Goal: Information Seeking & Learning: Check status

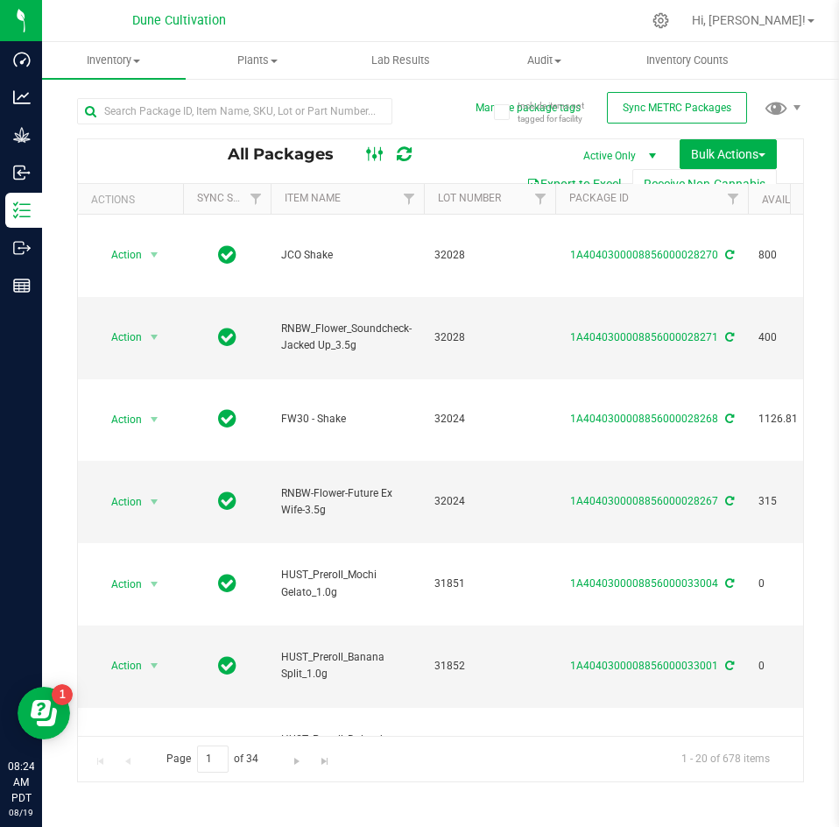
click at [374, 160] on rect at bounding box center [374, 154] width 1 height 14
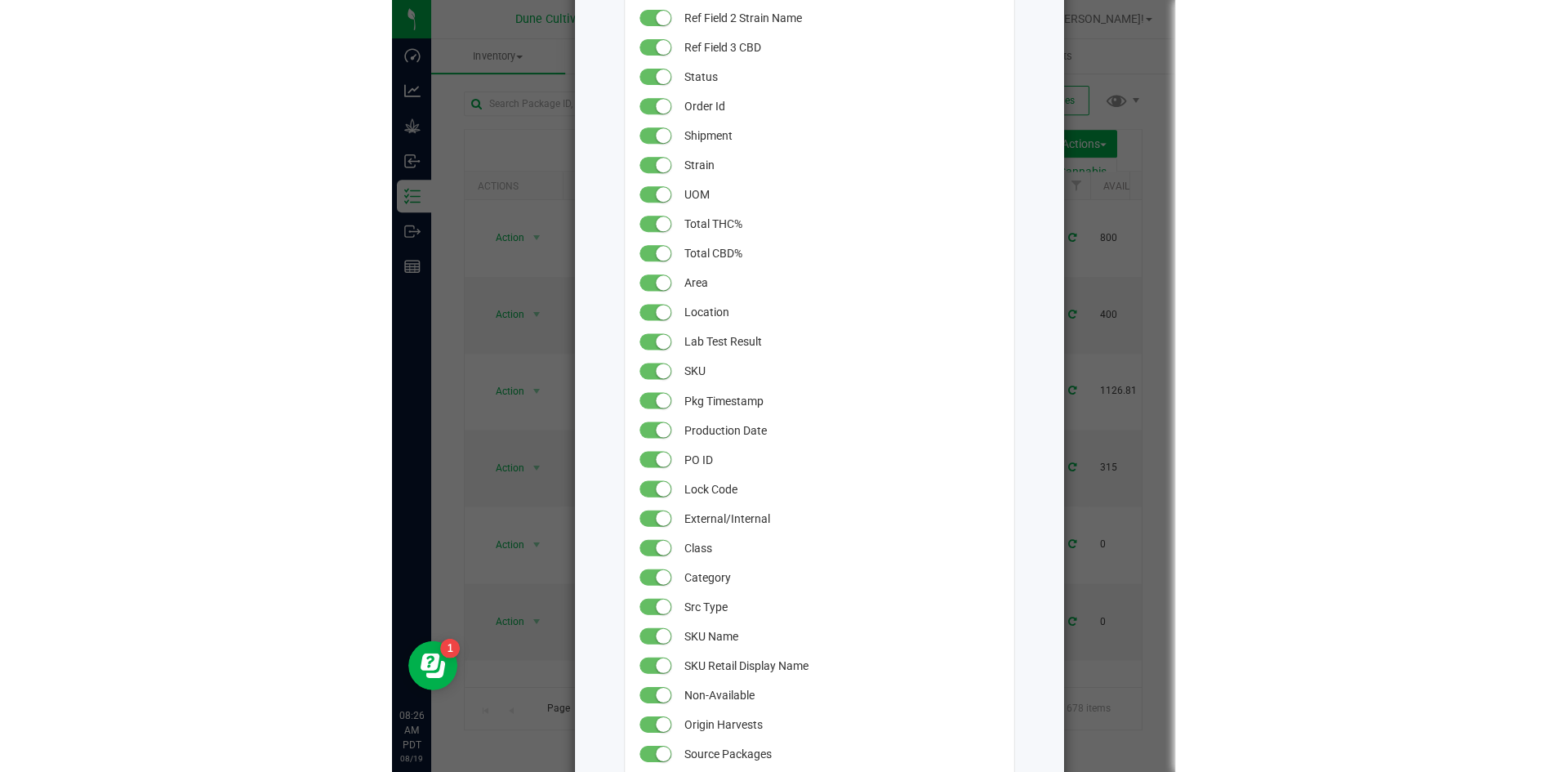
scroll to position [442, 0]
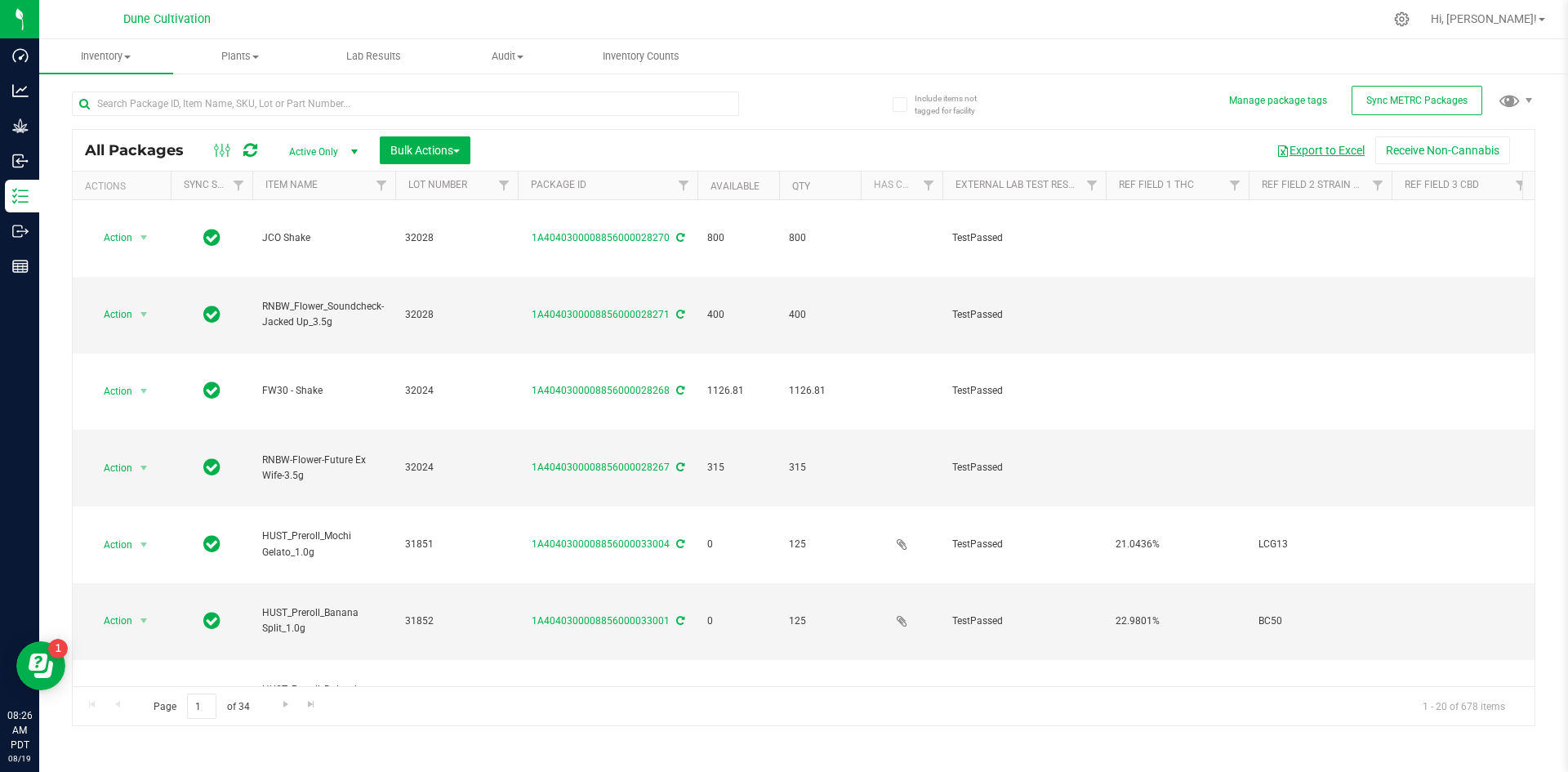
click at [781, 152] on button "Export to Excel" at bounding box center [1320, 150] width 109 height 28
click at [781, 188] on span "Filter" at bounding box center [1092, 186] width 13 height 13
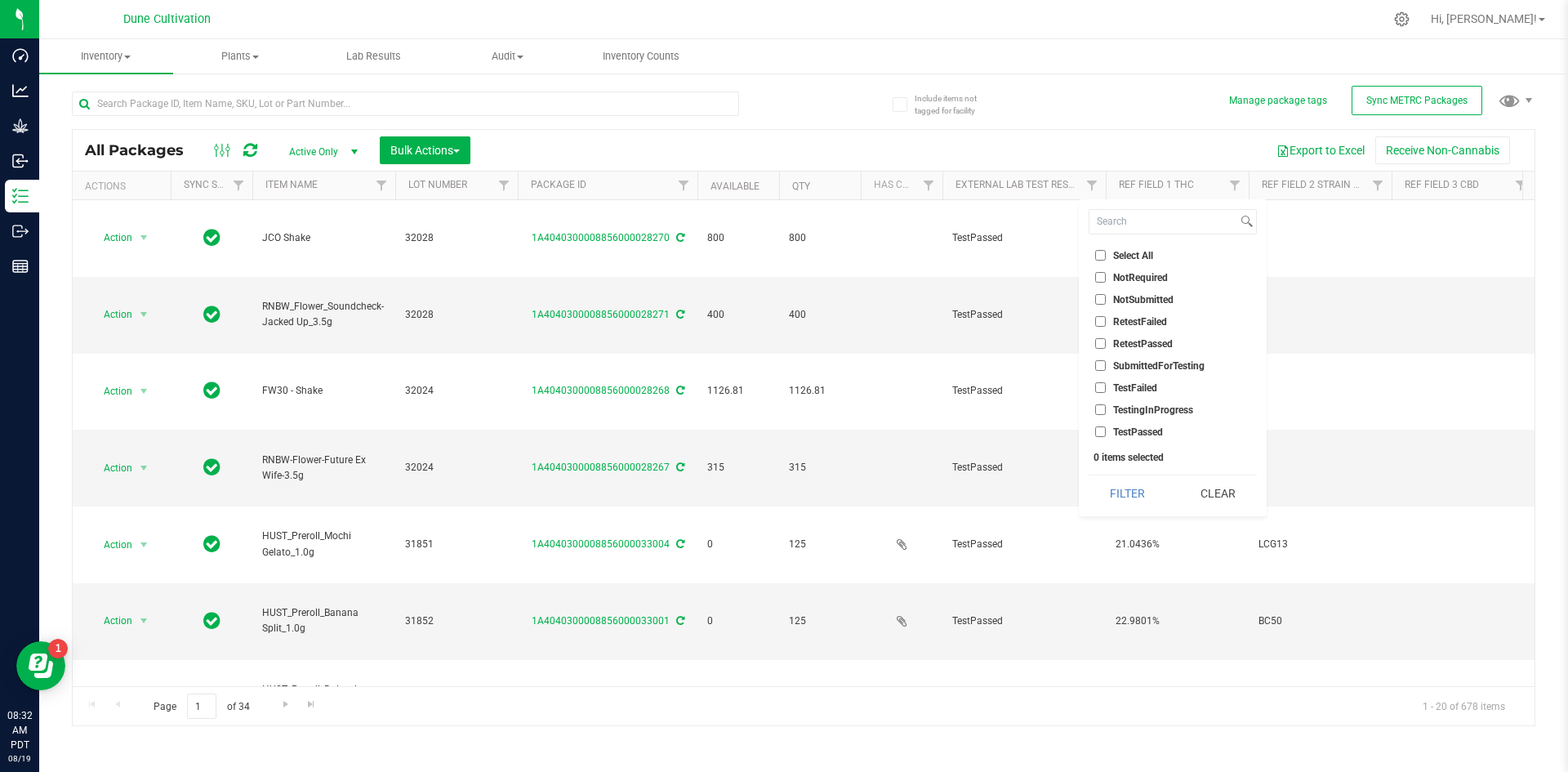
click at [781, 389] on input "TestFailed" at bounding box center [1100, 387] width 10 height 10
checkbox input "true"
click at [781, 494] on button "Filter" at bounding box center [1128, 493] width 78 height 36
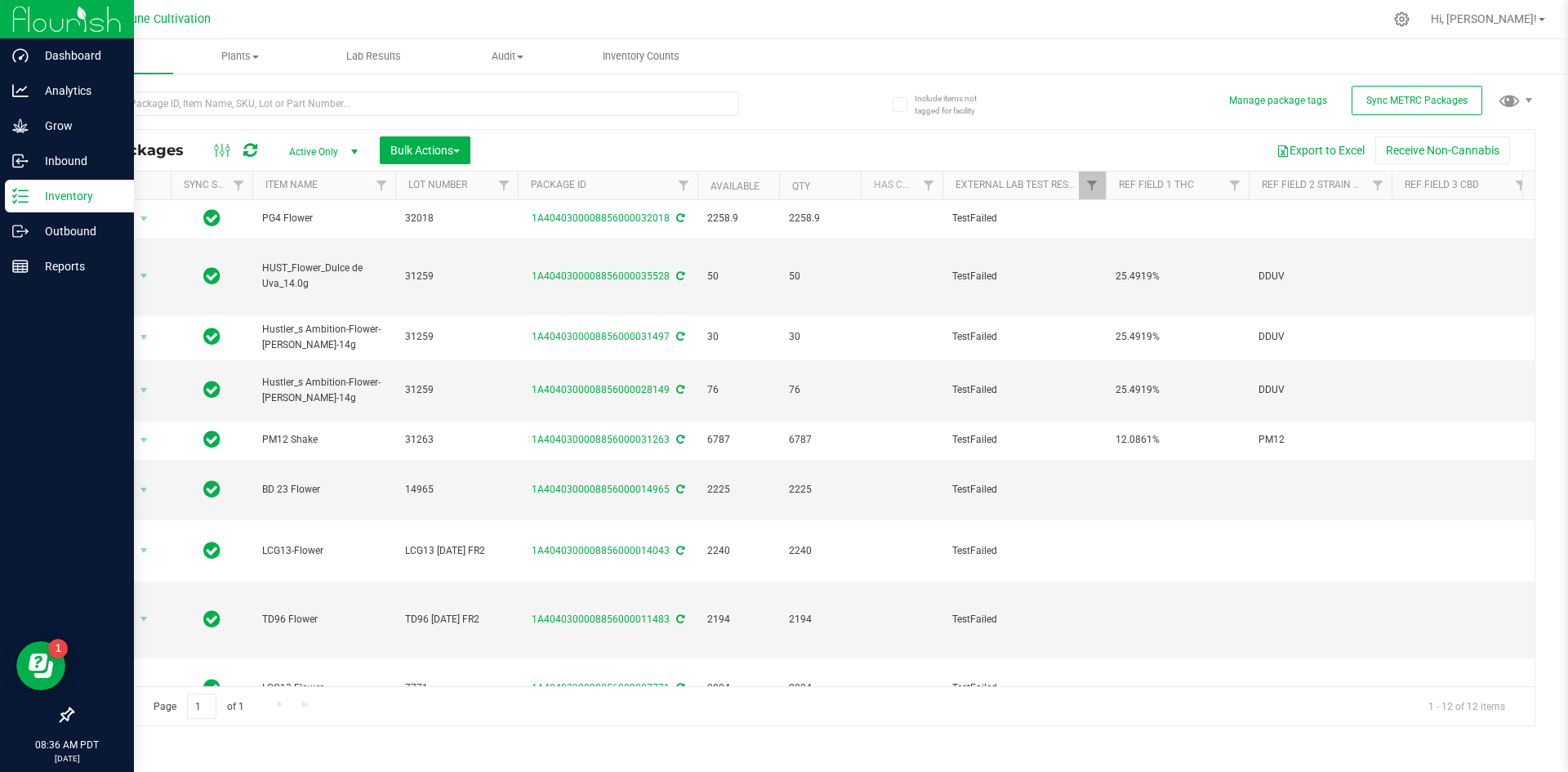
click at [36, 188] on p "Inventory" at bounding box center [77, 196] width 98 height 20
click at [30, 233] on p "Outbound" at bounding box center [77, 230] width 98 height 20
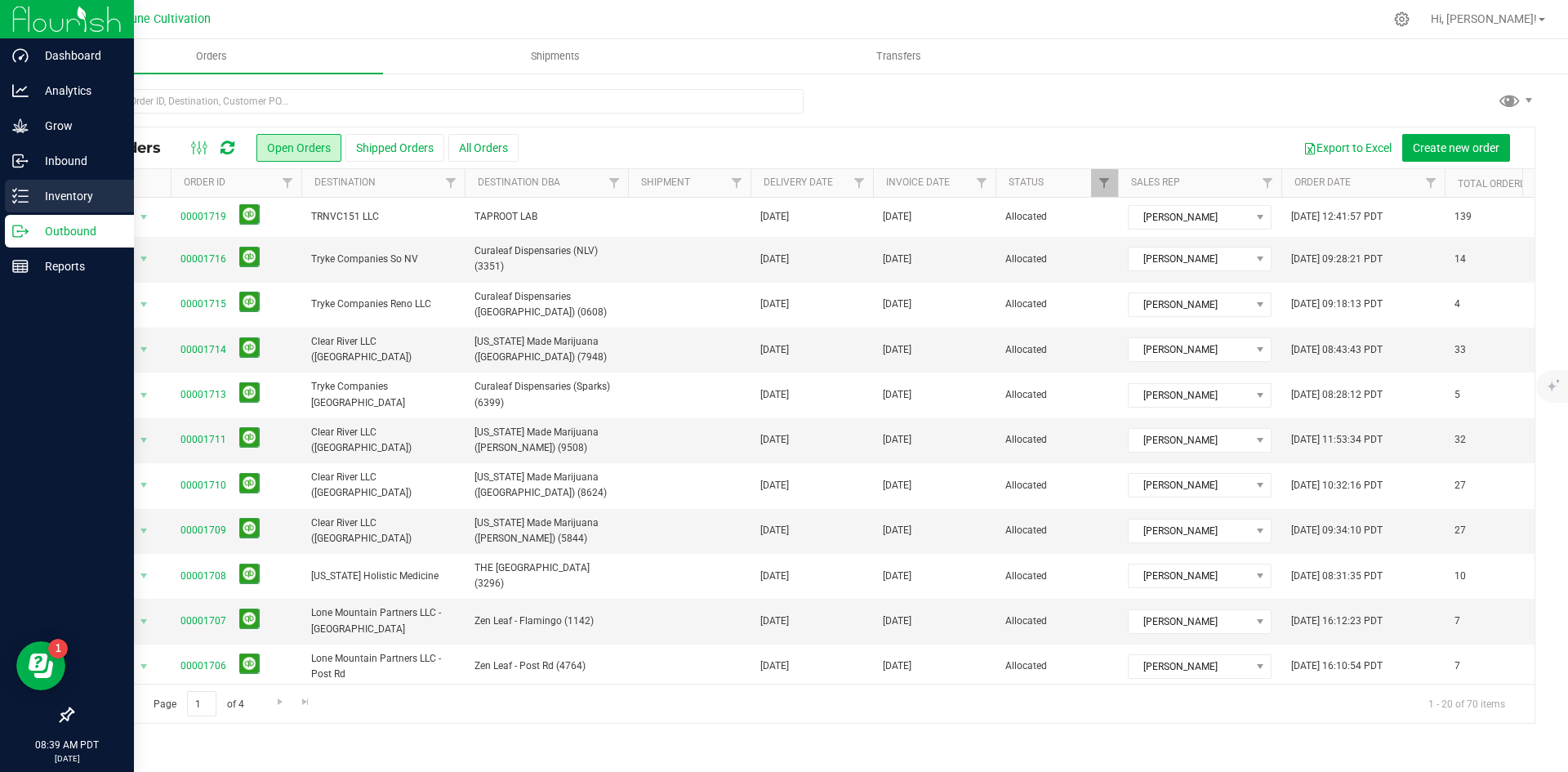
click at [26, 183] on div "Inventory" at bounding box center [69, 196] width 129 height 33
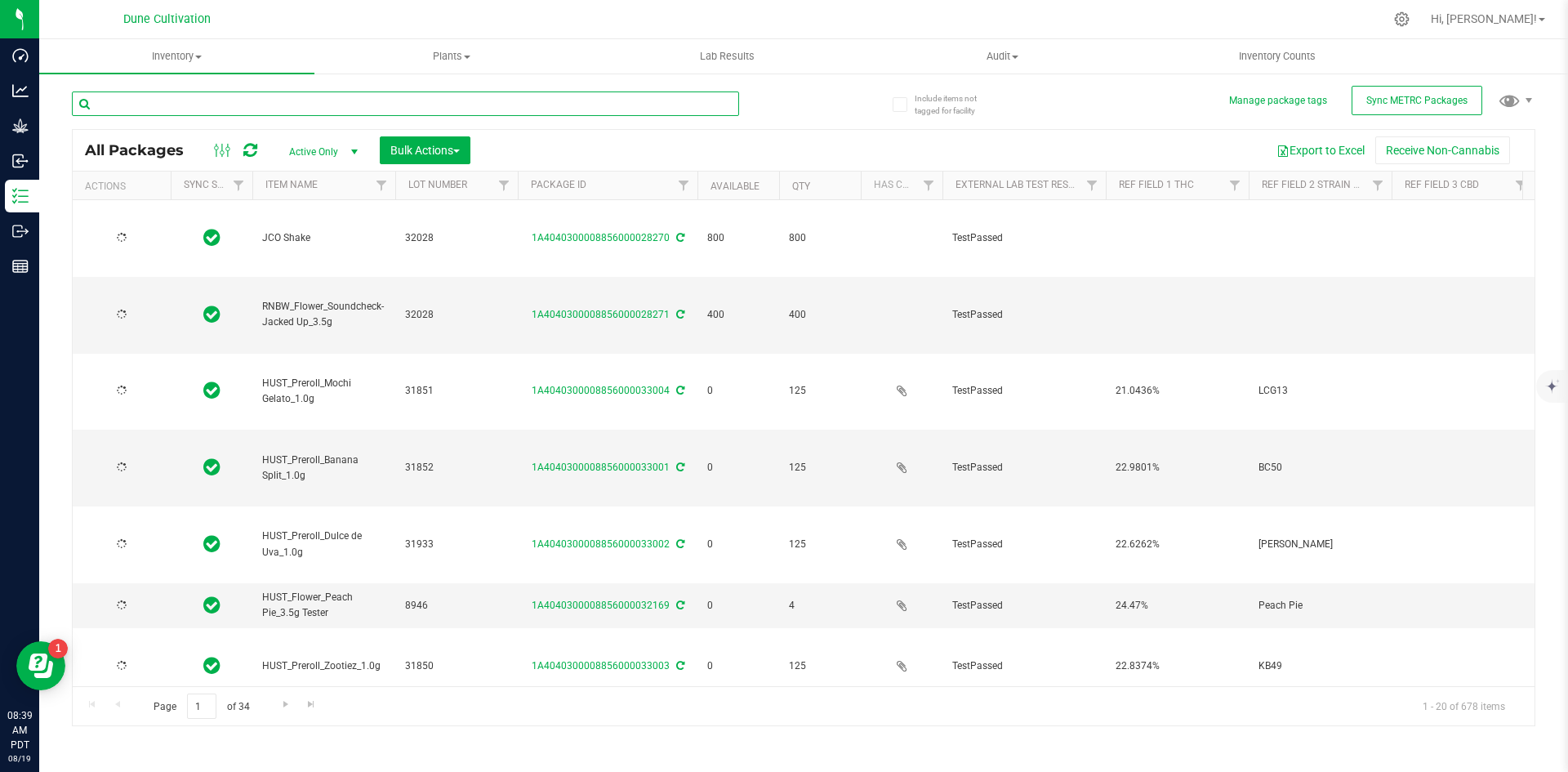
click at [235, 98] on input "text" at bounding box center [406, 103] width 667 height 24
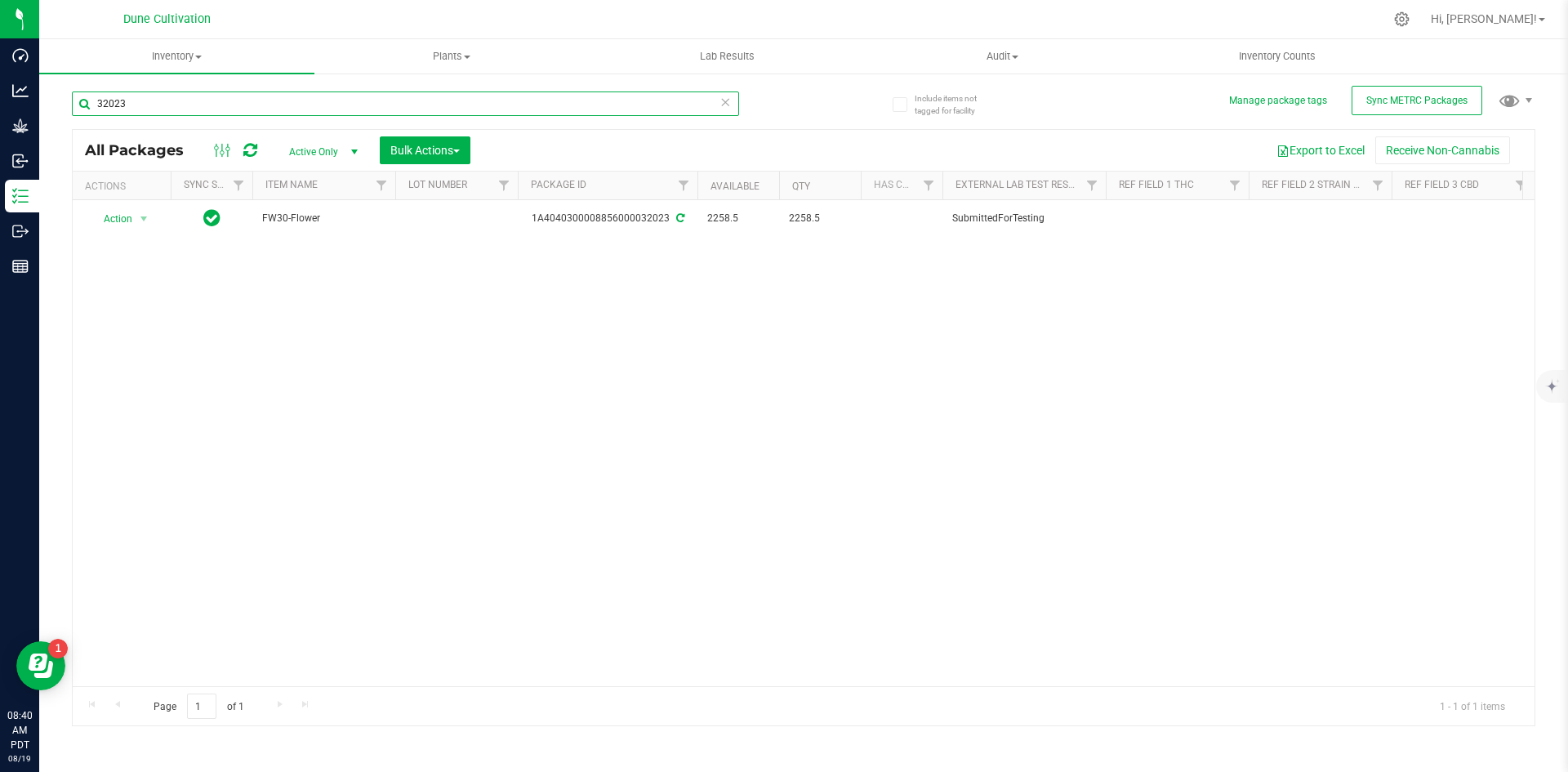
type input "32023"
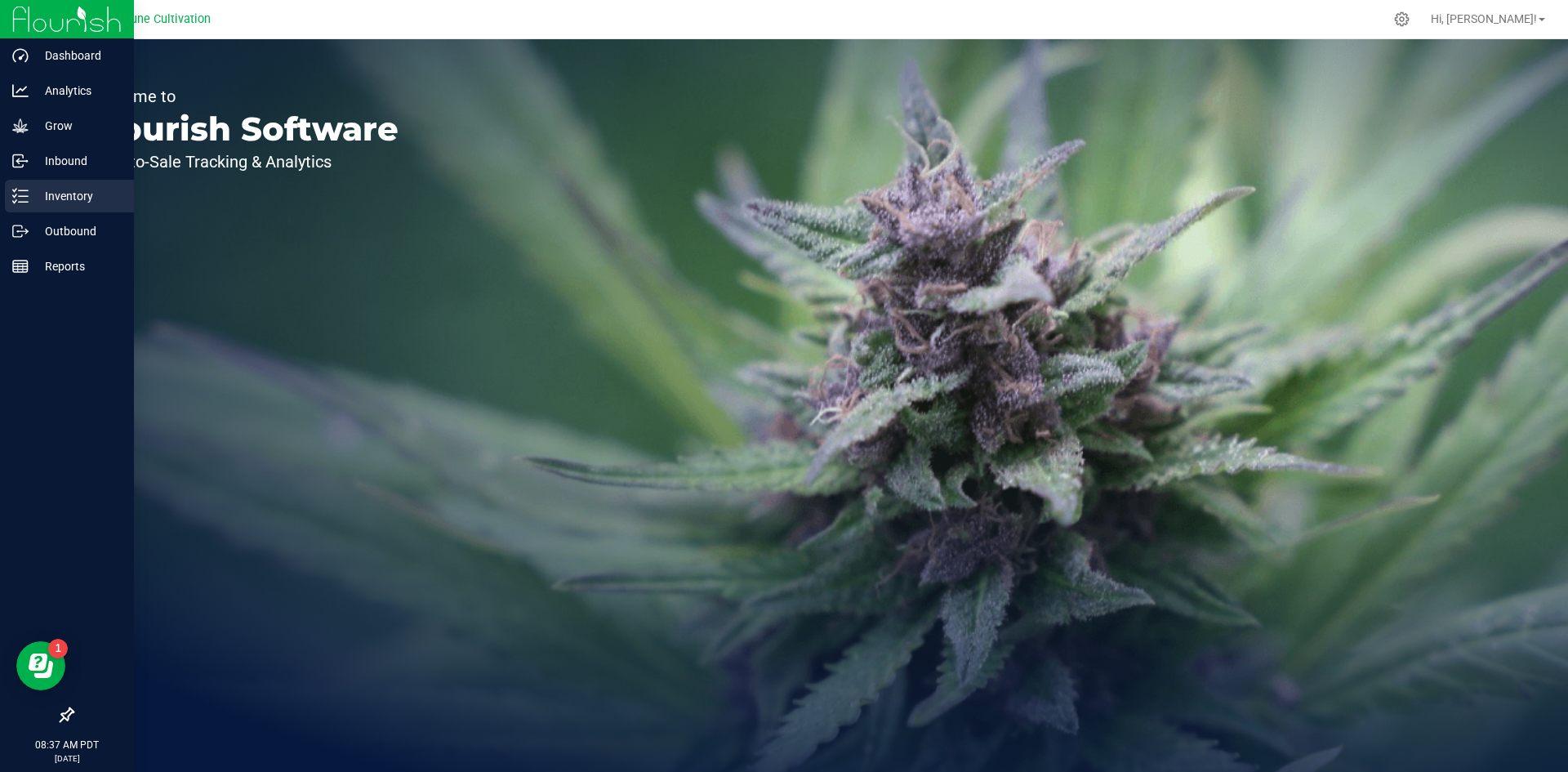
click at [23, 182] on div "Inventory" at bounding box center [69, 196] width 129 height 33
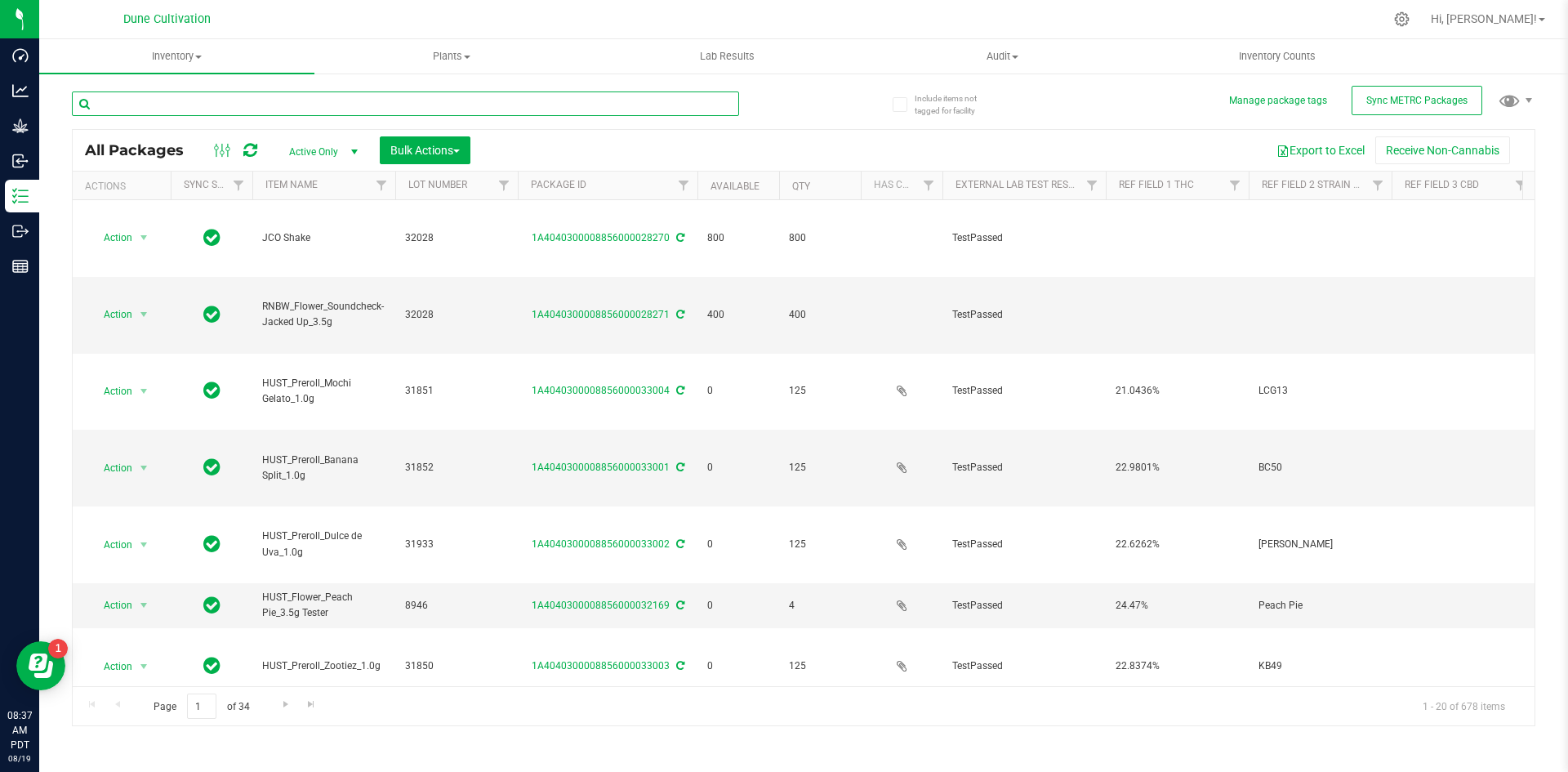
click at [322, 109] on input "text" at bounding box center [406, 103] width 667 height 24
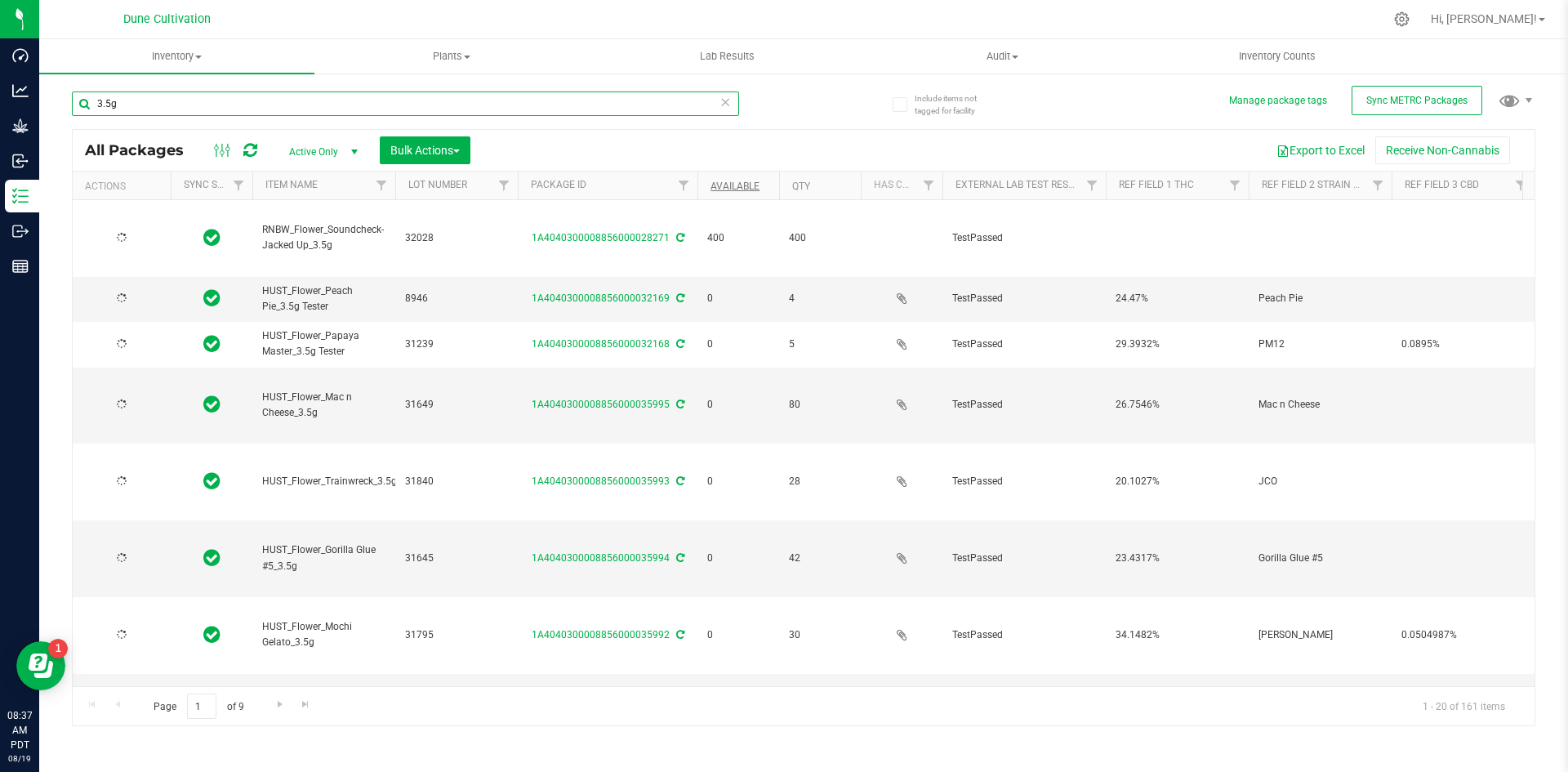
type input "3.5g"
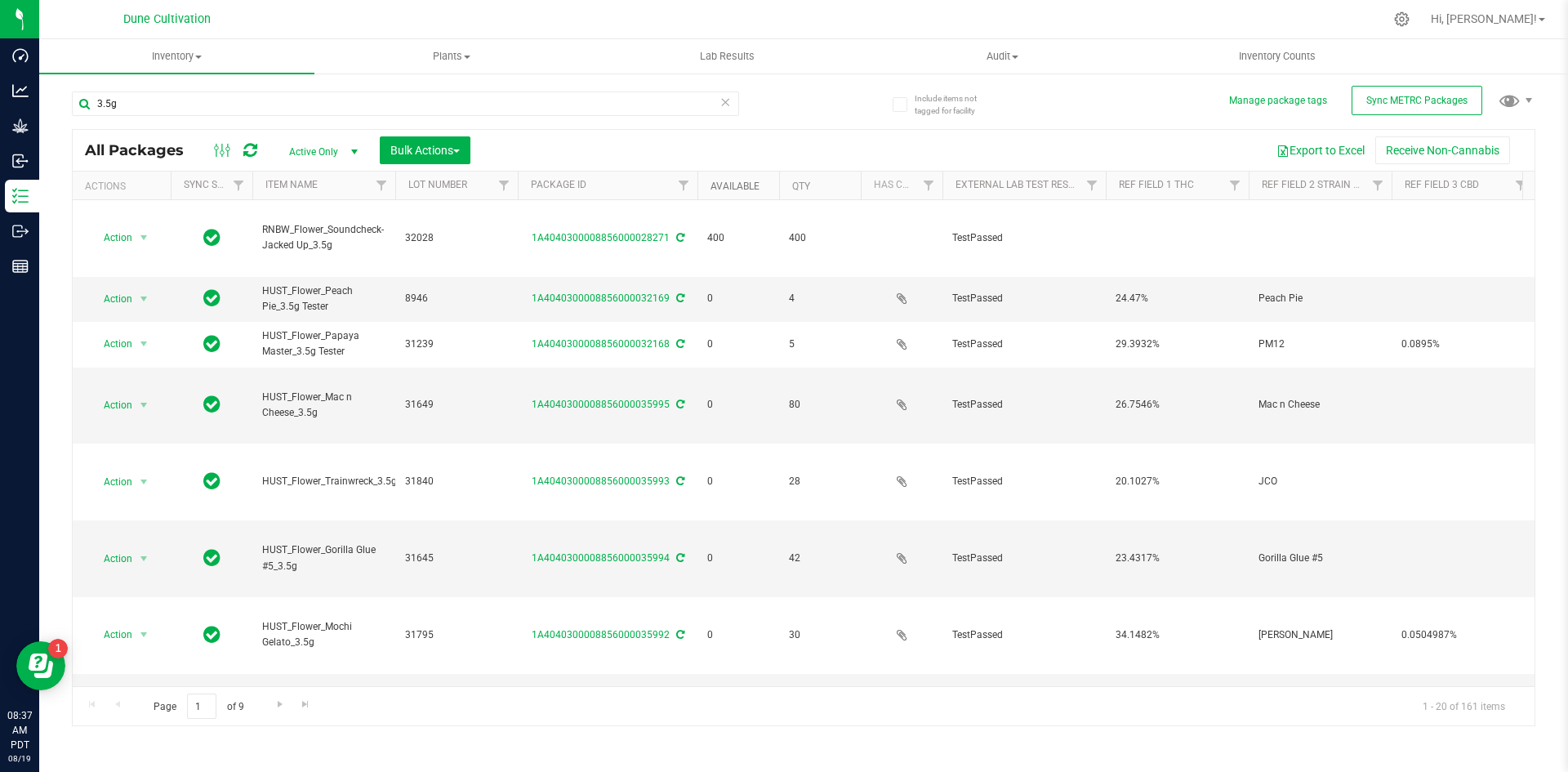
click at [734, 186] on link "Available" at bounding box center [735, 186] width 49 height 11
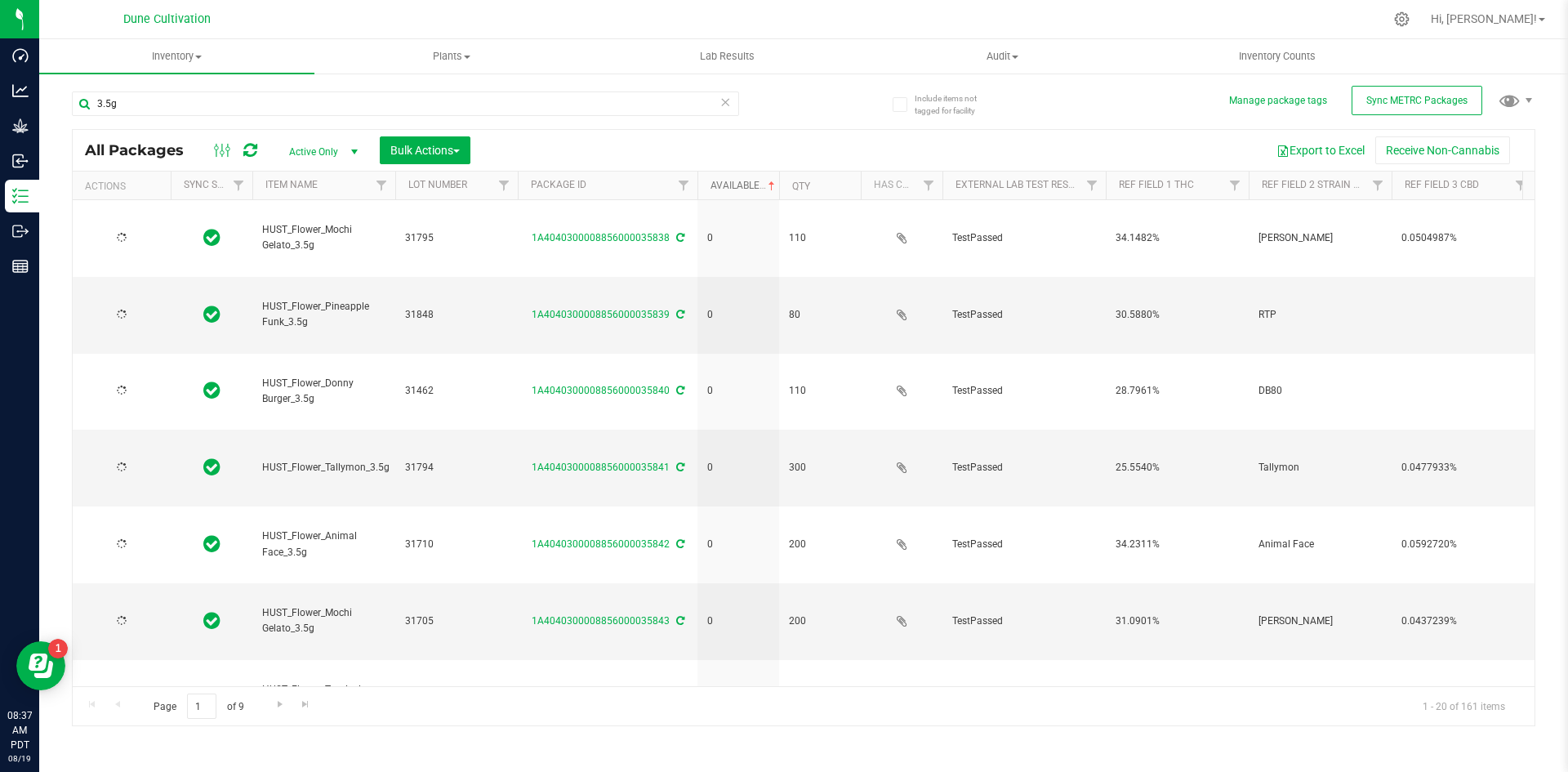
click at [734, 186] on link "Available" at bounding box center [744, 186] width 68 height 11
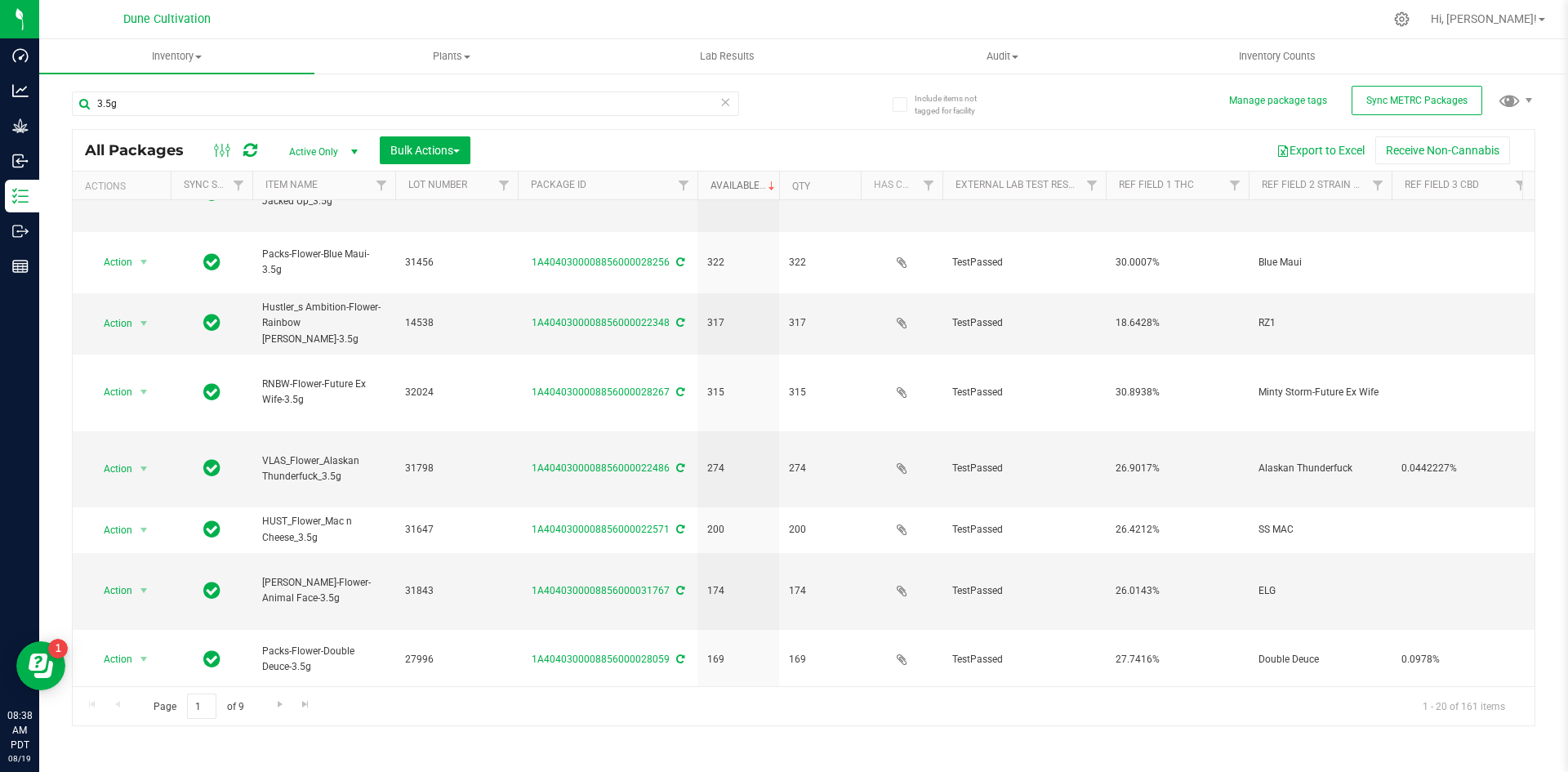
scroll to position [431, 0]
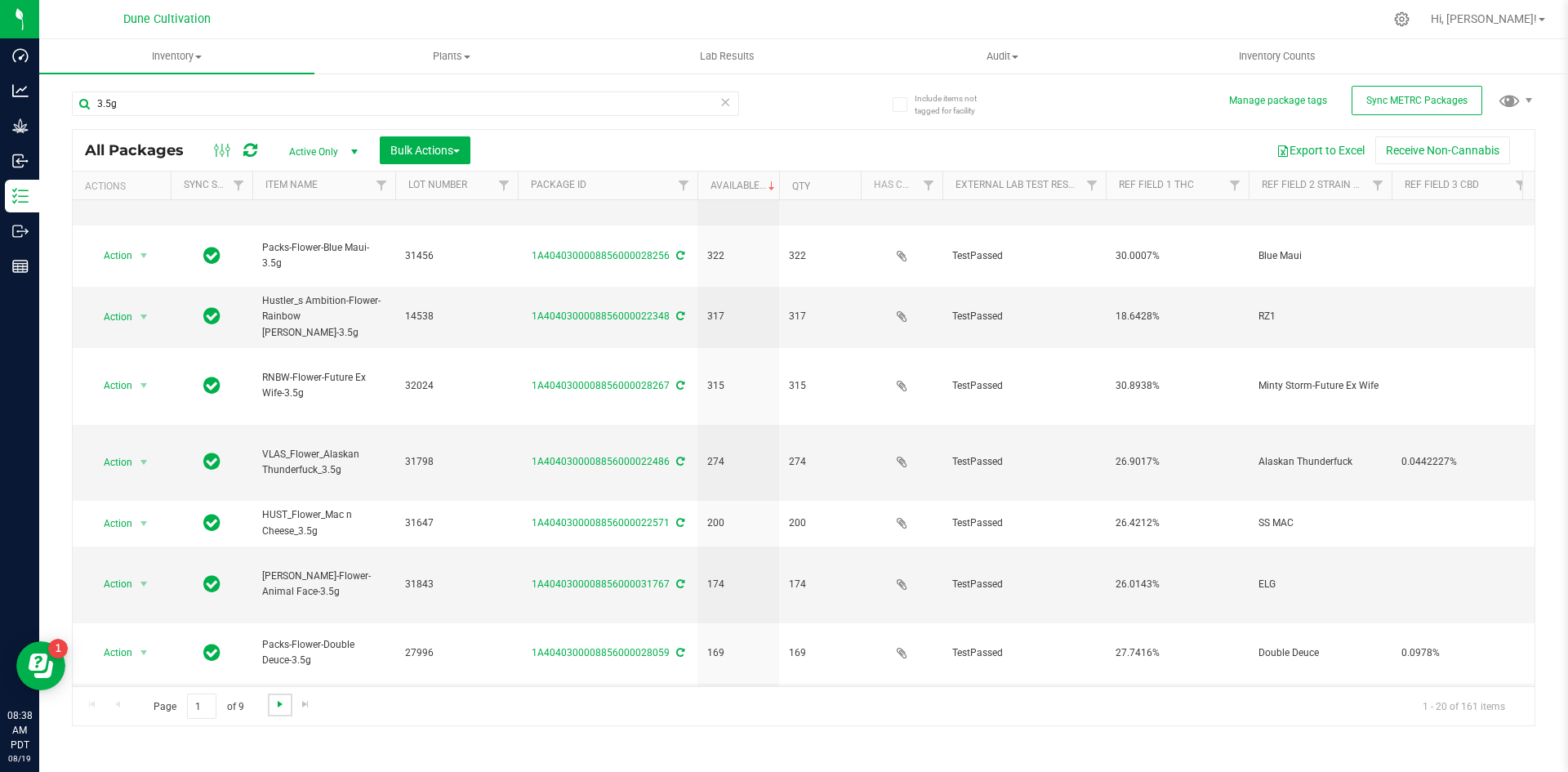
click at [275, 702] on span "Go to the next page" at bounding box center [281, 704] width 13 height 13
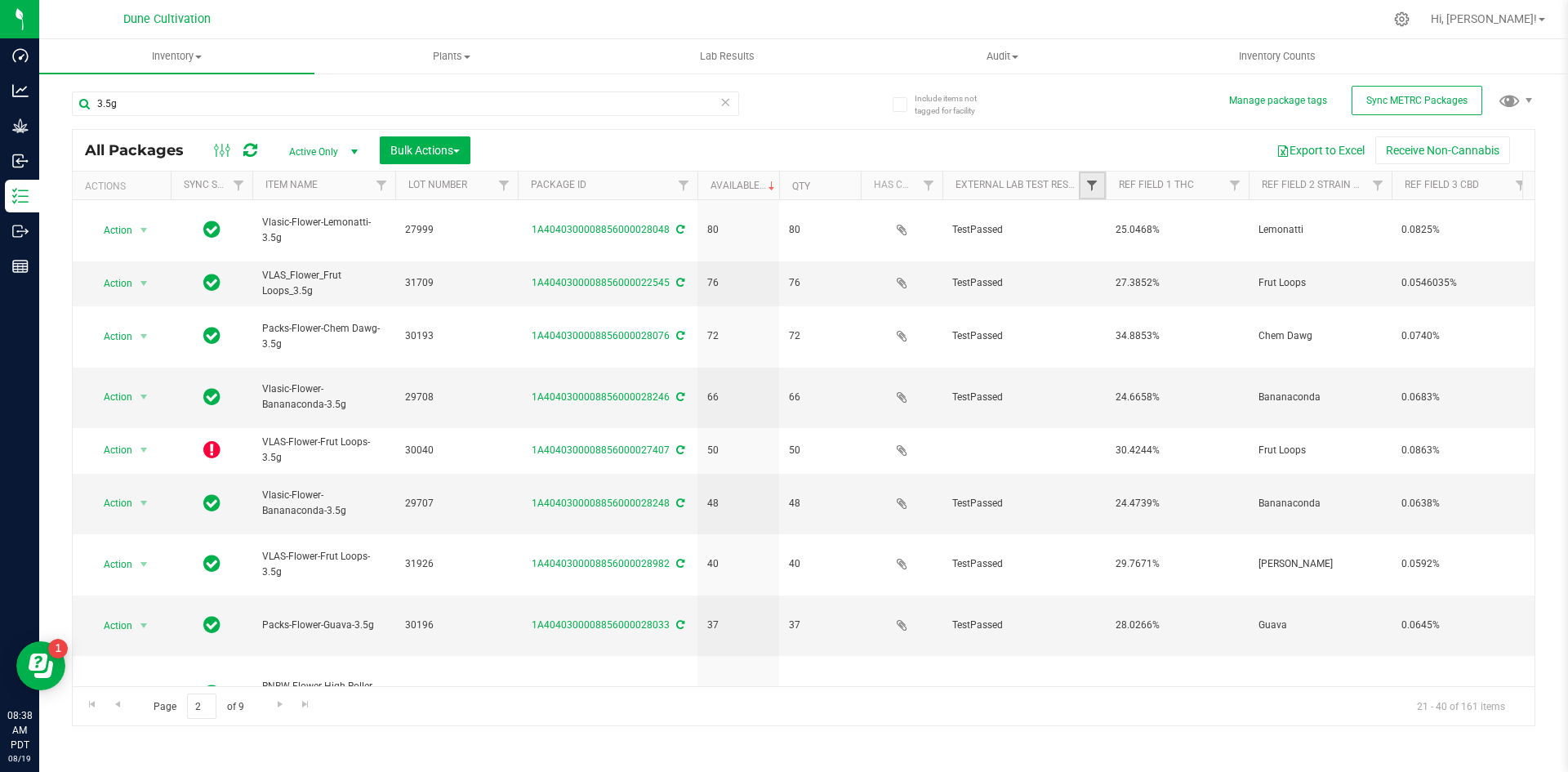
click at [1086, 185] on span "Filter" at bounding box center [1092, 186] width 13 height 13
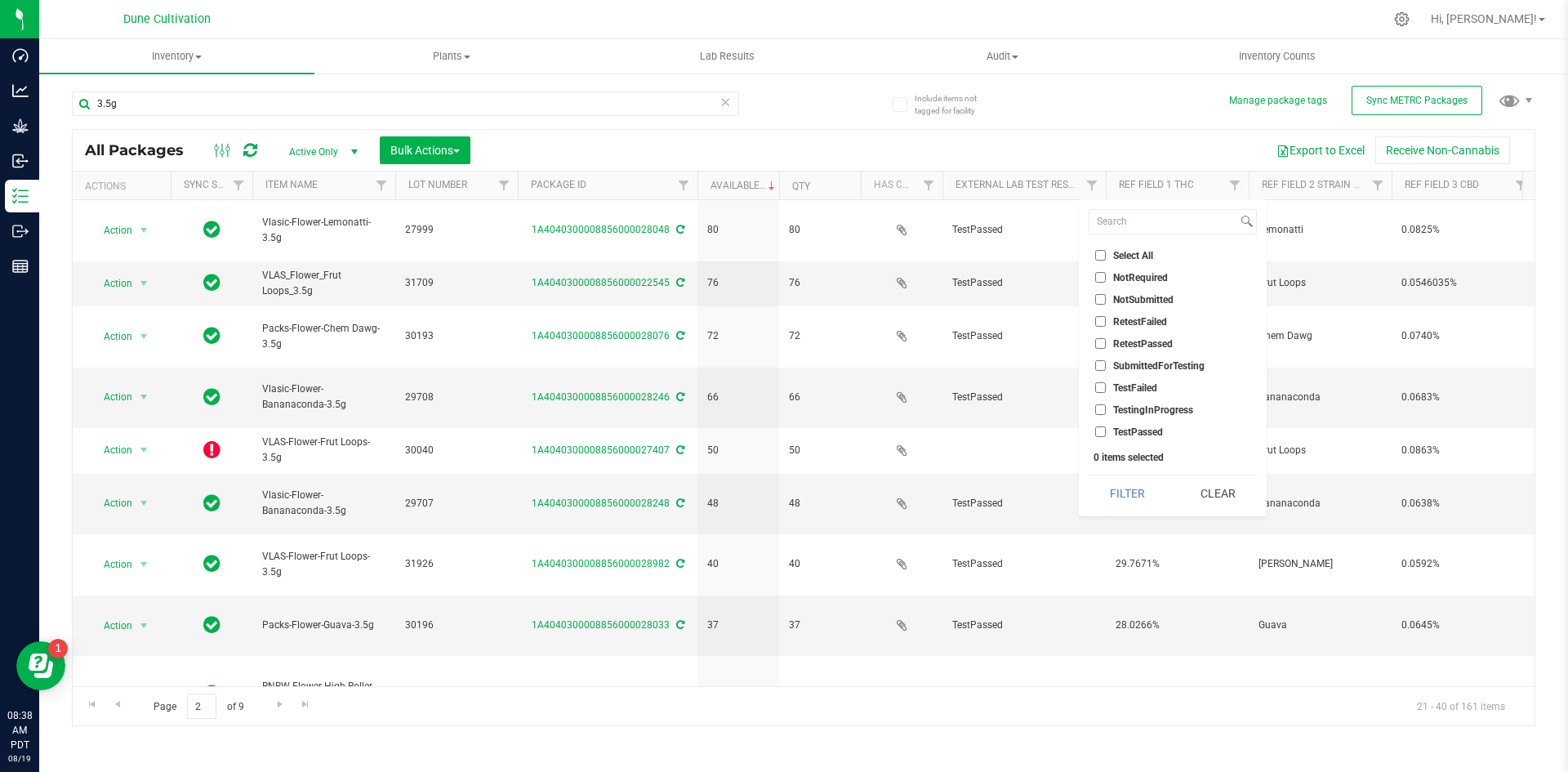
click at [1104, 365] on input "SubmittedForTesting" at bounding box center [1100, 365] width 10 height 10
checkbox input "true"
click at [1123, 476] on button "Filter" at bounding box center [1128, 493] width 78 height 36
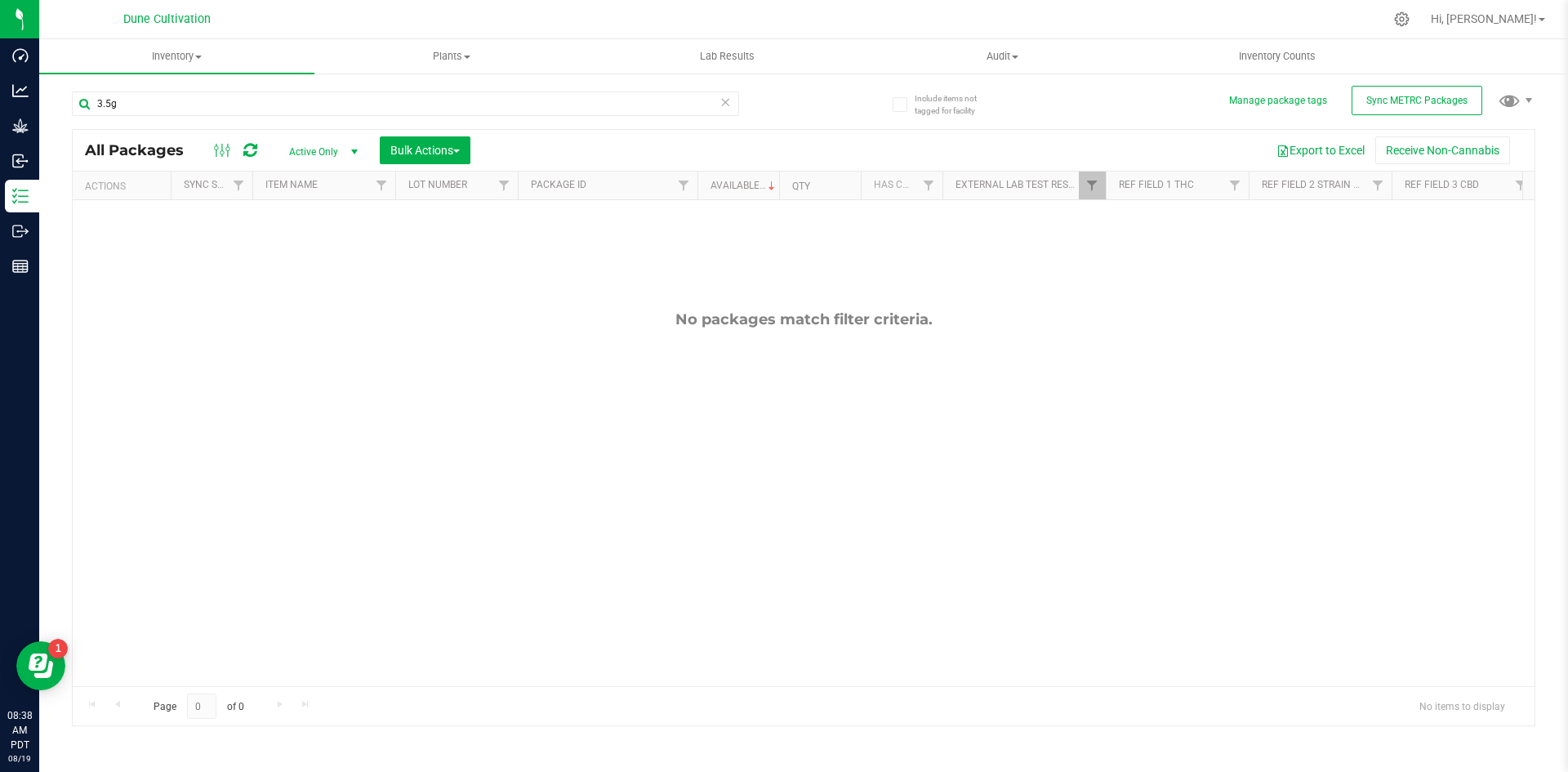
click at [729, 93] on icon at bounding box center [725, 101] width 11 height 20
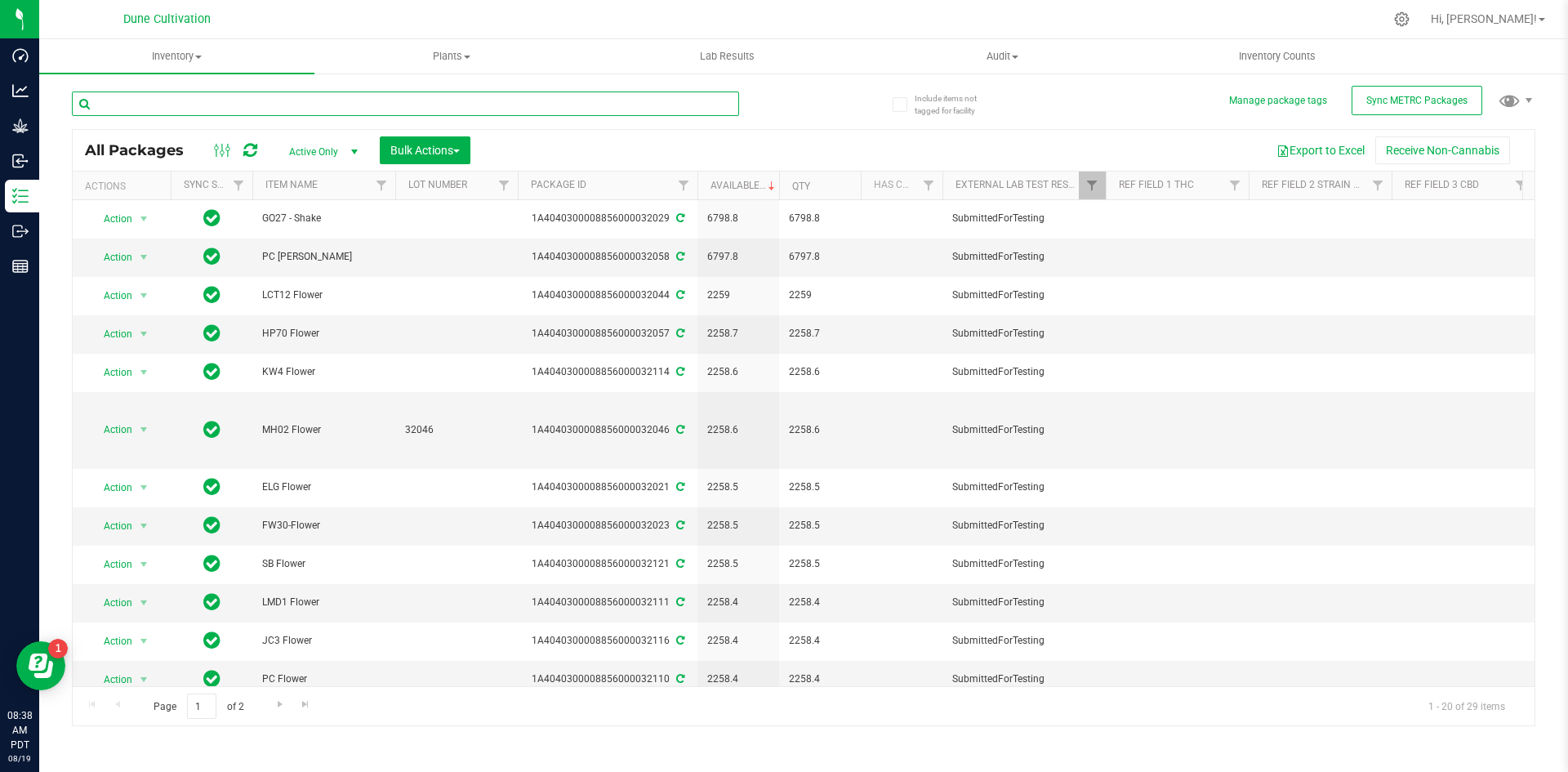
click at [392, 97] on input "text" at bounding box center [406, 103] width 667 height 24
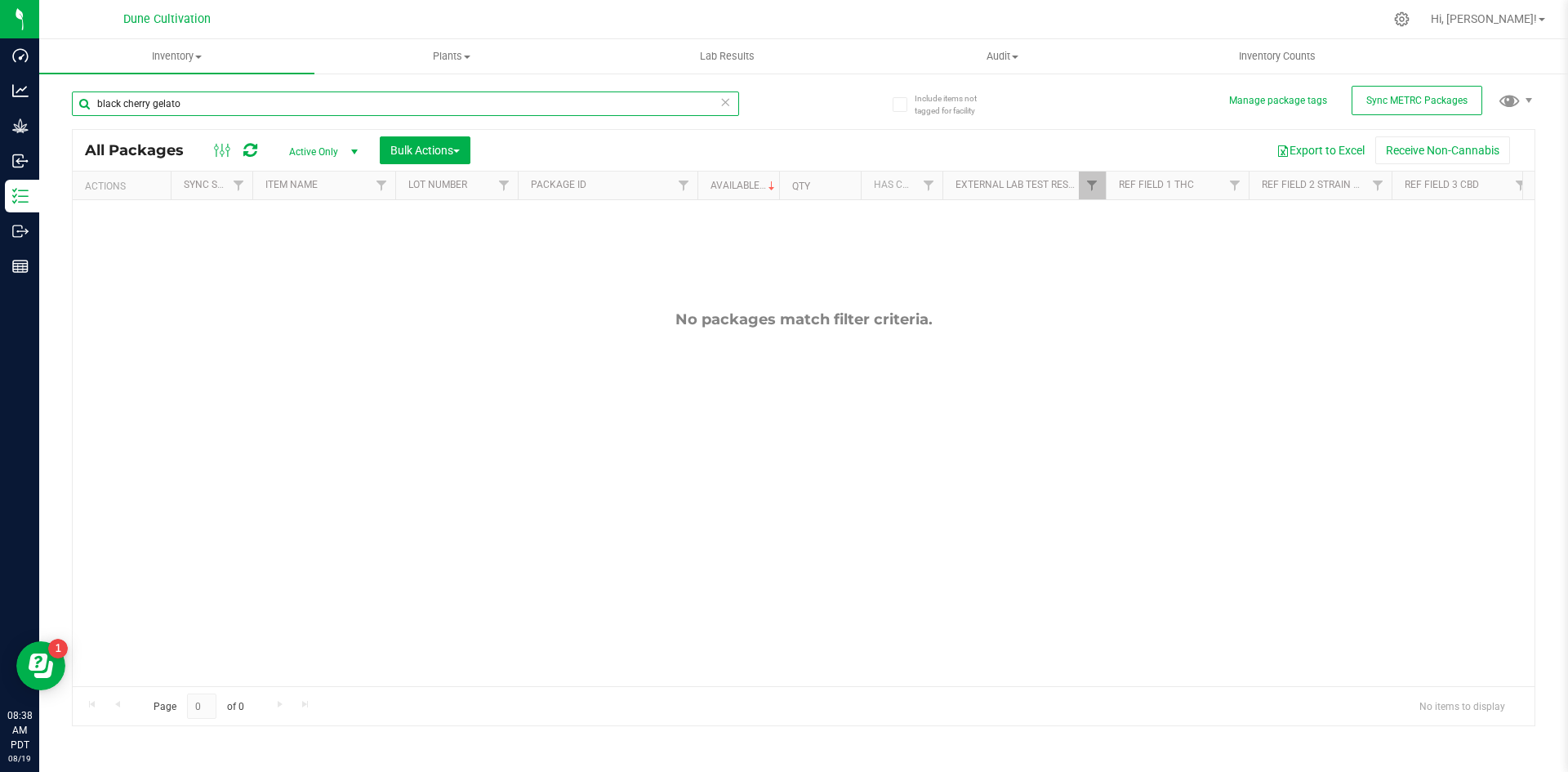
type input "black cherry gelato"
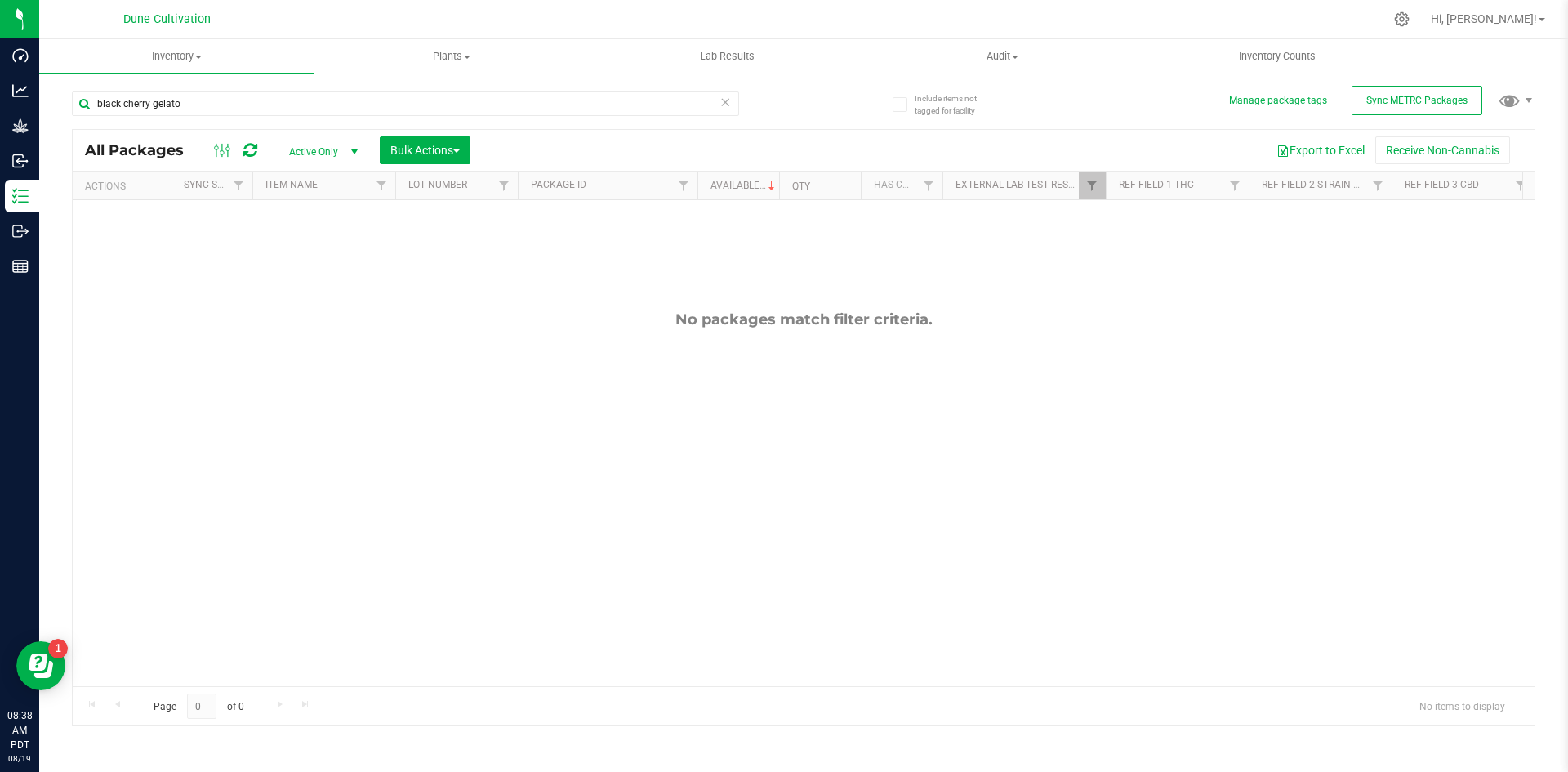
click at [727, 111] on span at bounding box center [725, 102] width 11 height 21
